Goal: Task Accomplishment & Management: Use online tool/utility

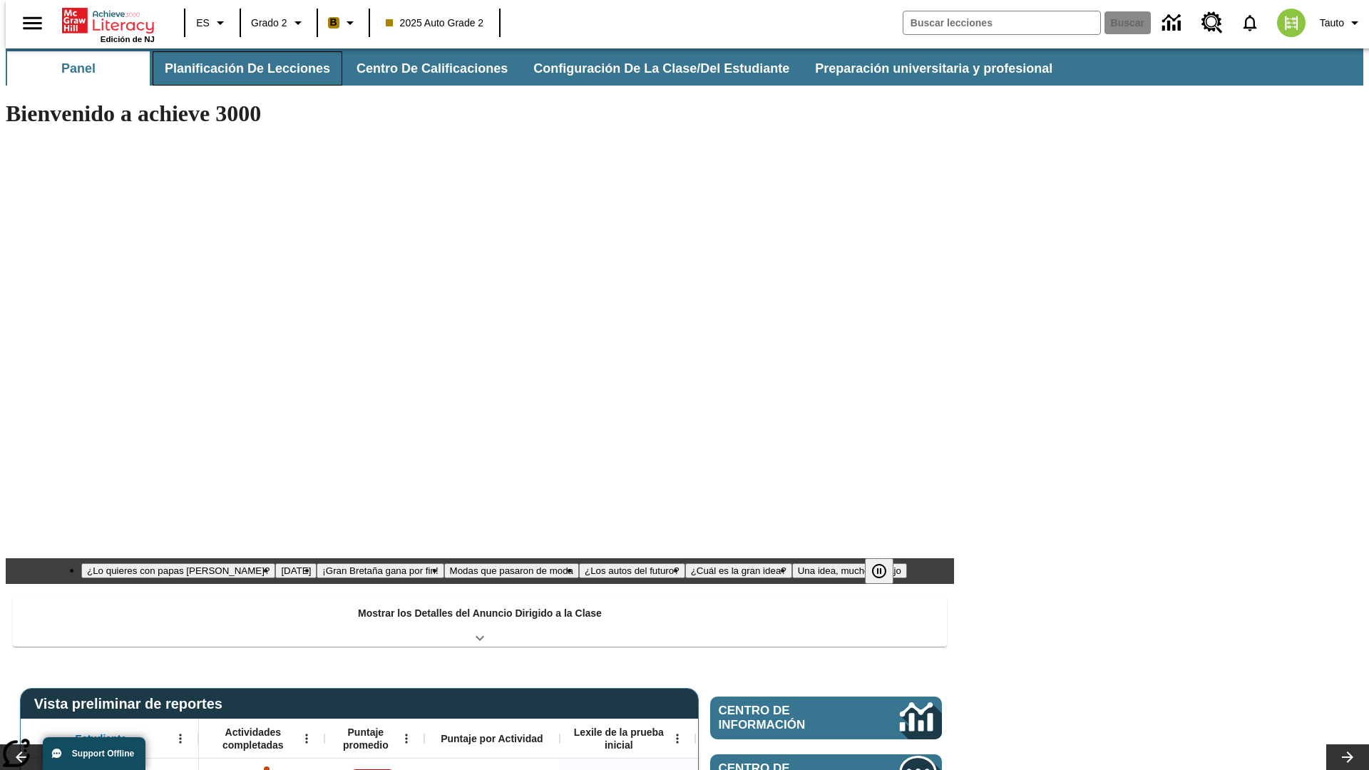
click at [239, 68] on button "Planificación de lecciones" at bounding box center [248, 68] width 190 height 34
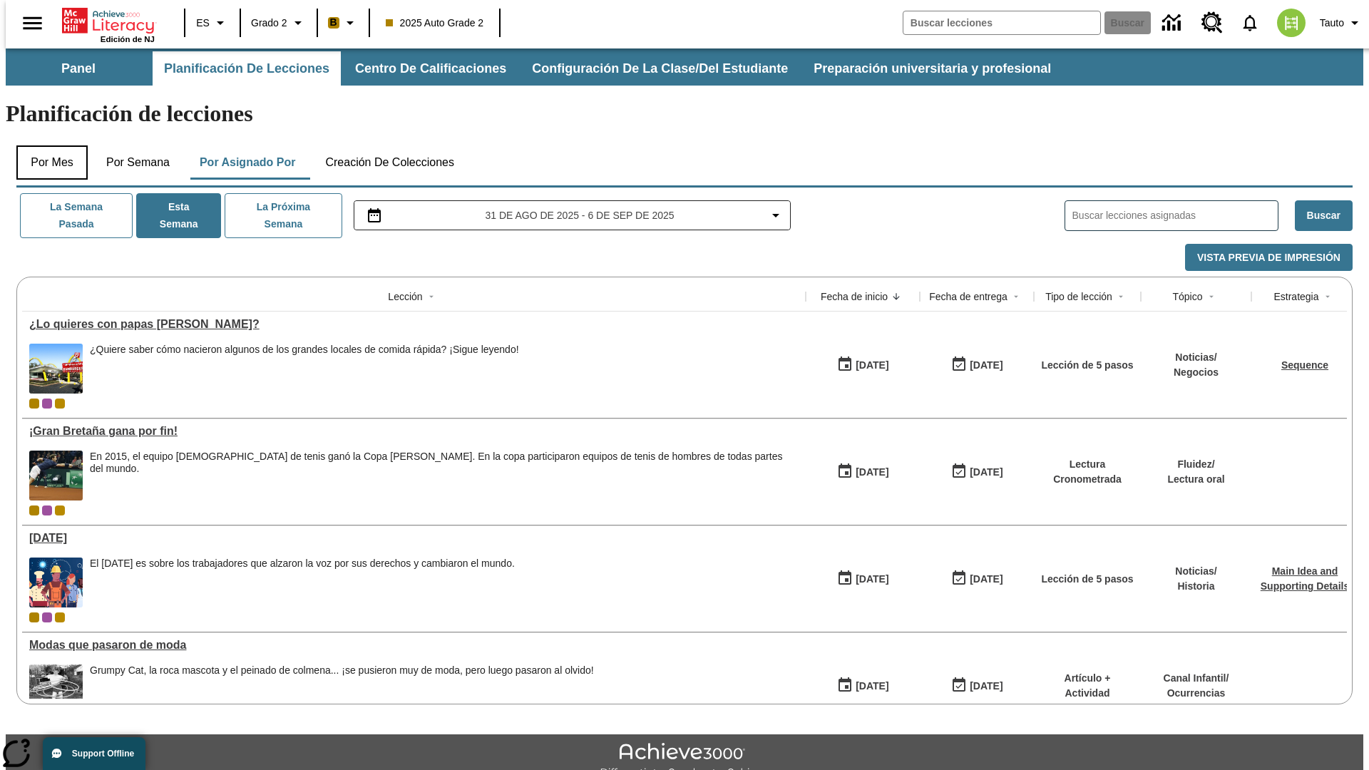
click at [46, 145] on button "Por mes" at bounding box center [51, 162] width 71 height 34
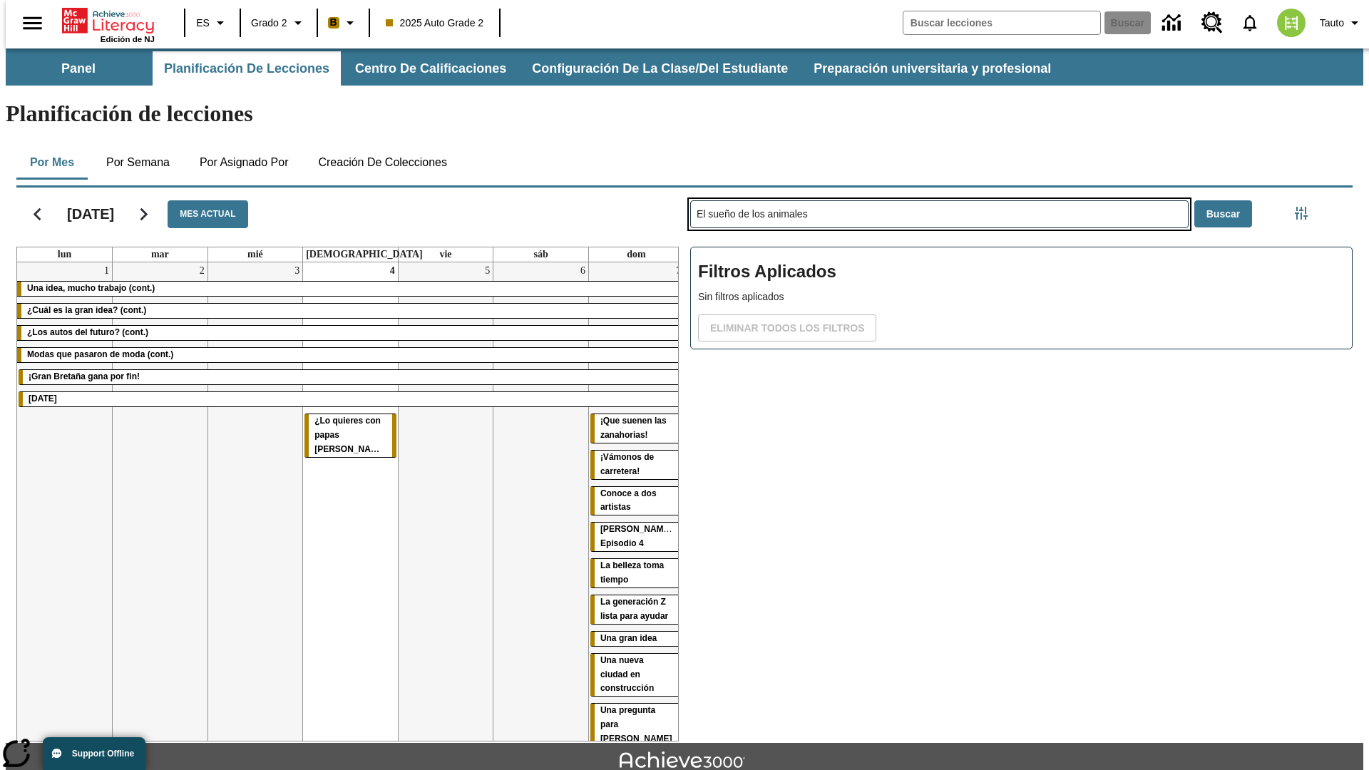
type input "El sueño de los animales"
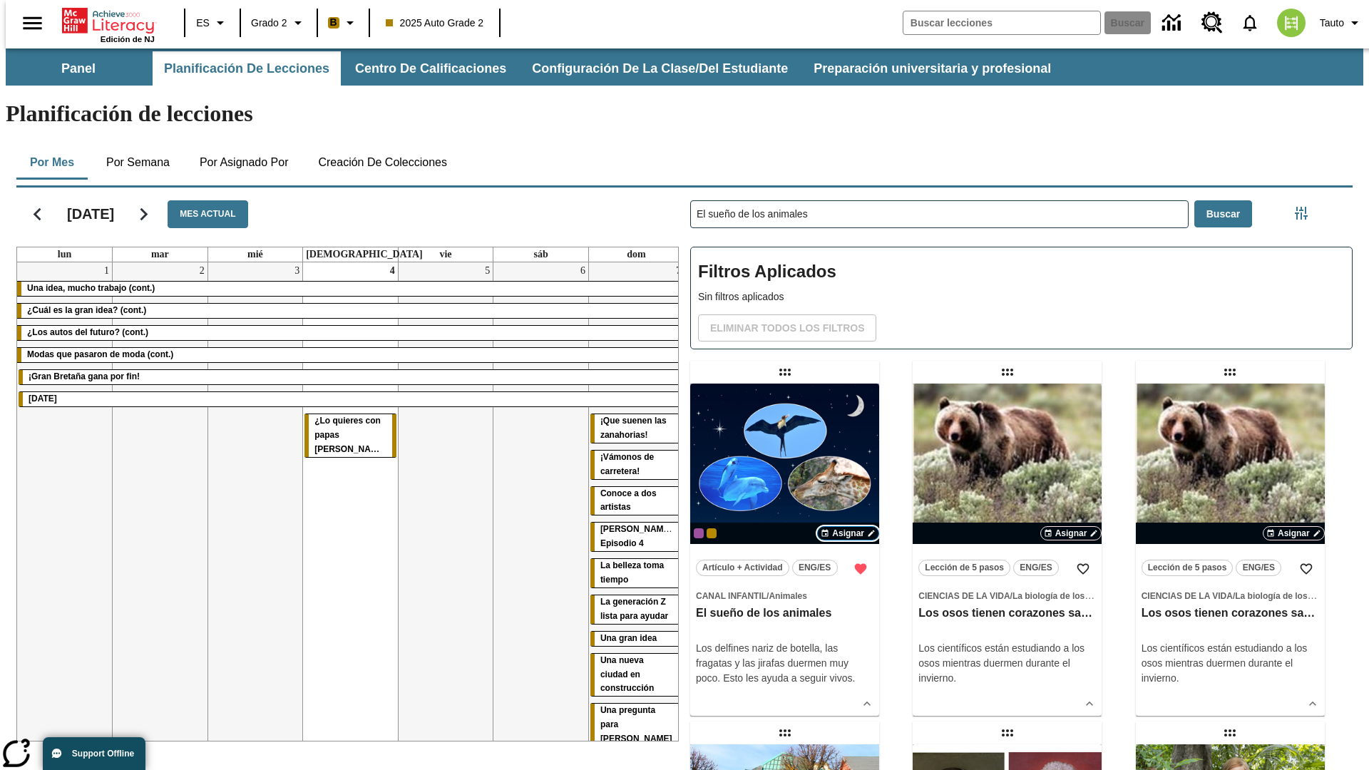
click at [848, 527] on span "Asignar" at bounding box center [848, 533] width 32 height 13
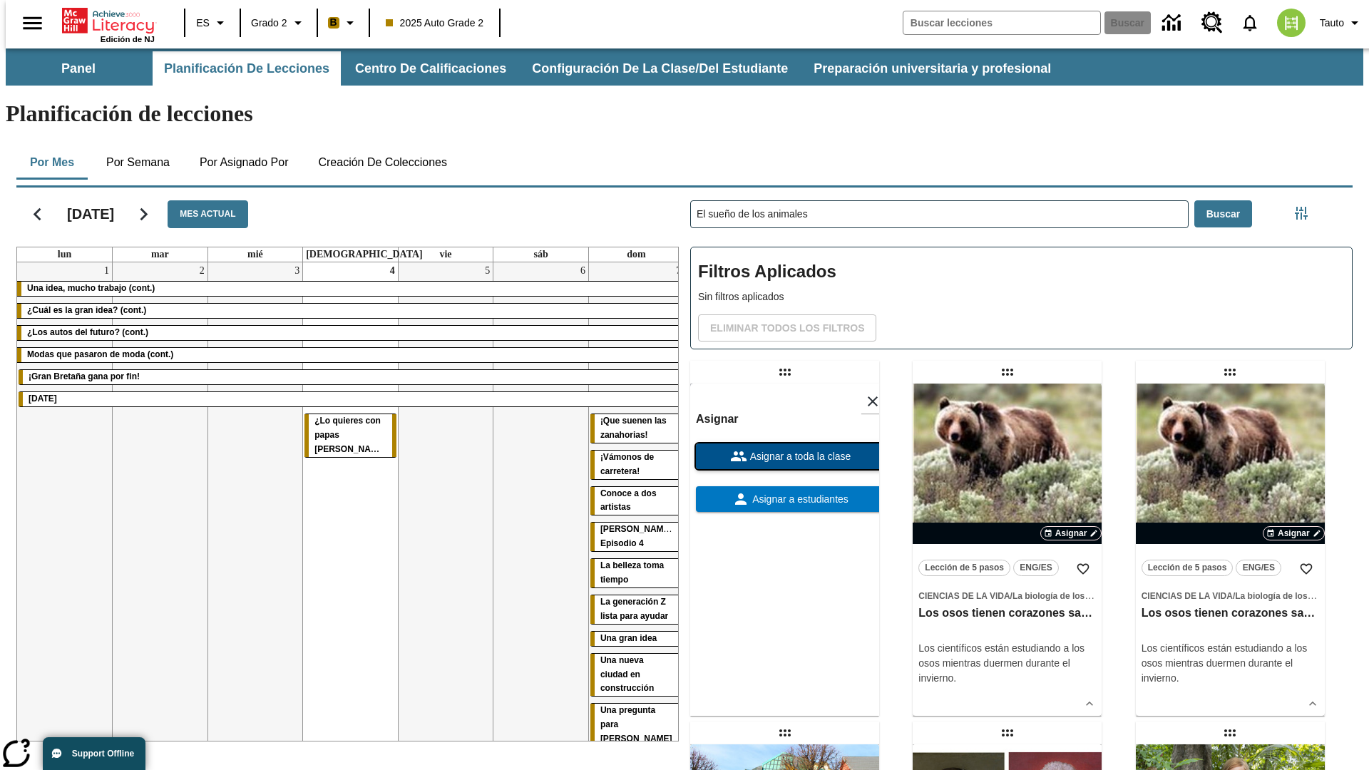
click at [784, 449] on span "Asignar a toda la clase" at bounding box center [799, 456] width 104 height 15
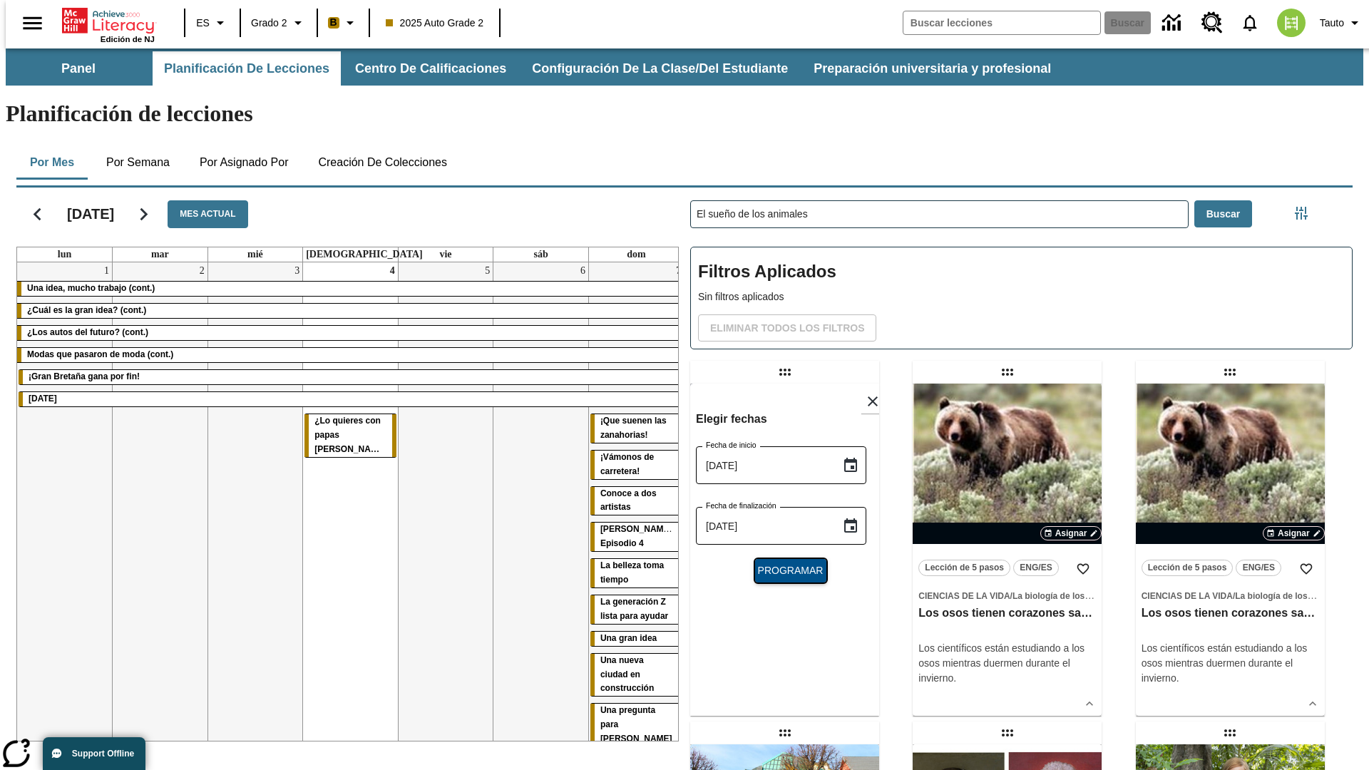
click at [784, 563] on span "Programar" at bounding box center [791, 570] width 66 height 15
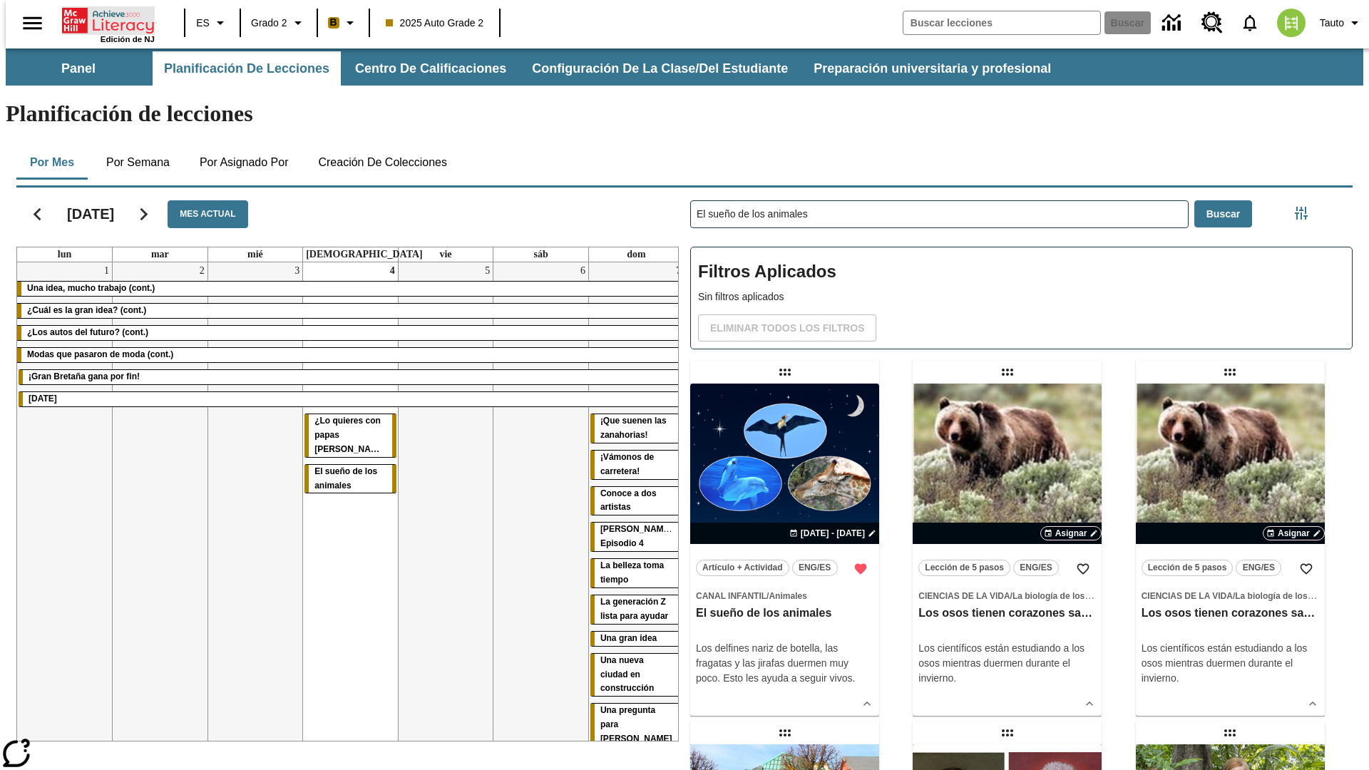
click at [103, 19] on icon "Portada" at bounding box center [109, 20] width 95 height 29
